Goal: Navigation & Orientation: Find specific page/section

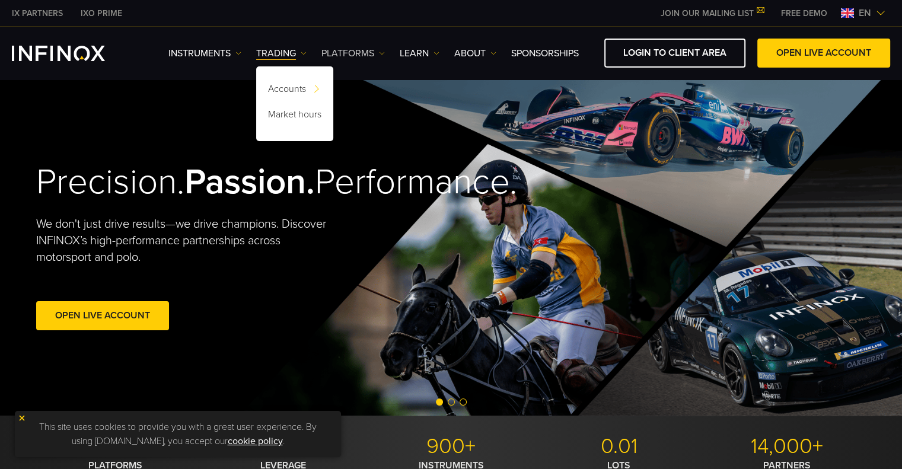
click at [334, 59] on link "PLATFORMS" at bounding box center [352, 53] width 63 height 14
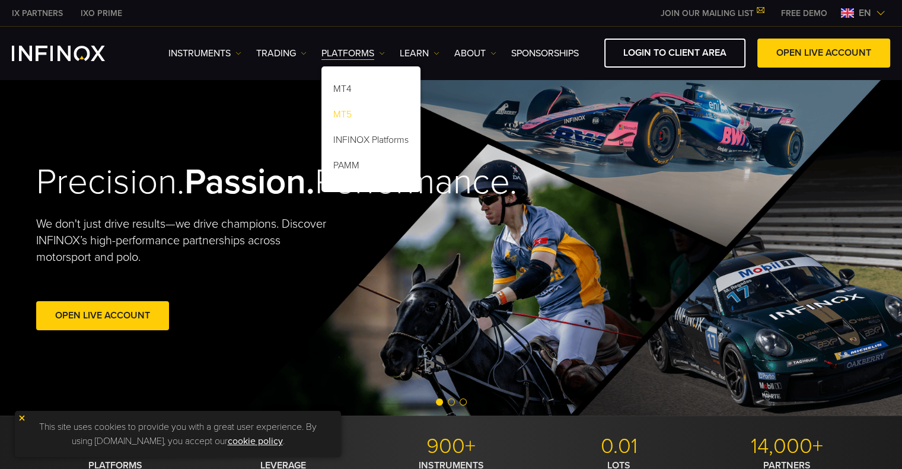
click at [341, 110] on link "MT5" at bounding box center [370, 116] width 99 height 25
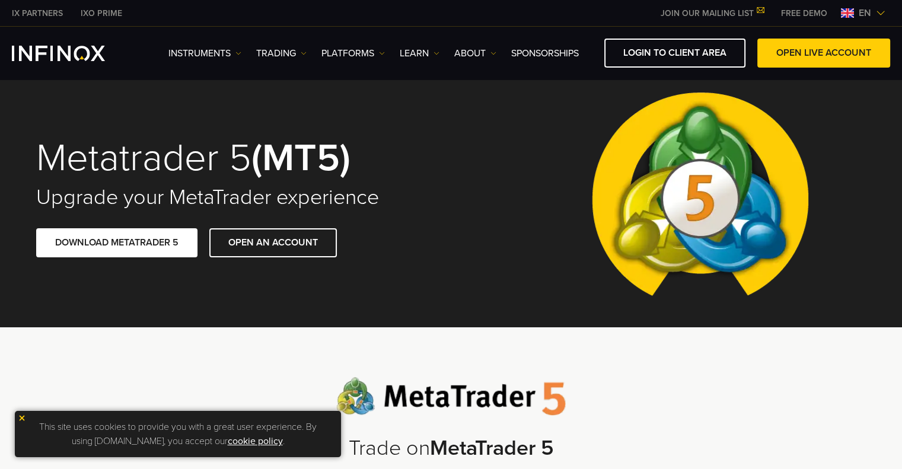
click at [861, 16] on span "en" at bounding box center [865, 13] width 22 height 14
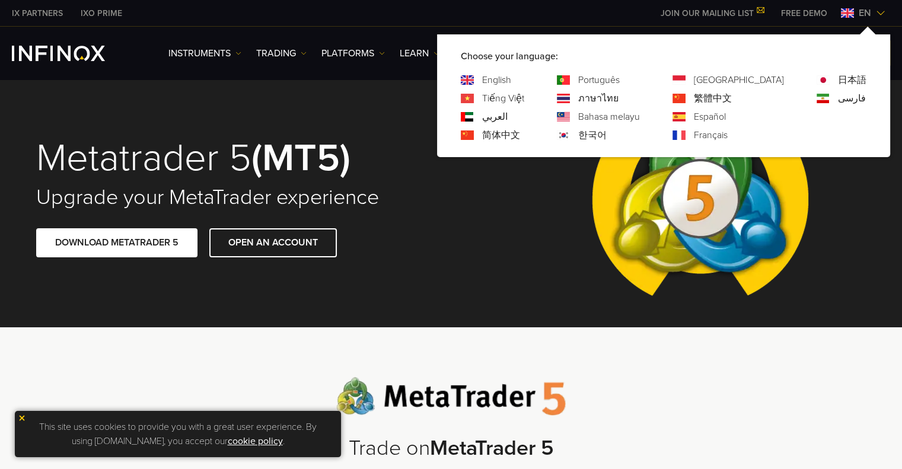
click at [725, 113] on link "Español" at bounding box center [709, 117] width 32 height 14
